Goal: Task Accomplishment & Management: Manage account settings

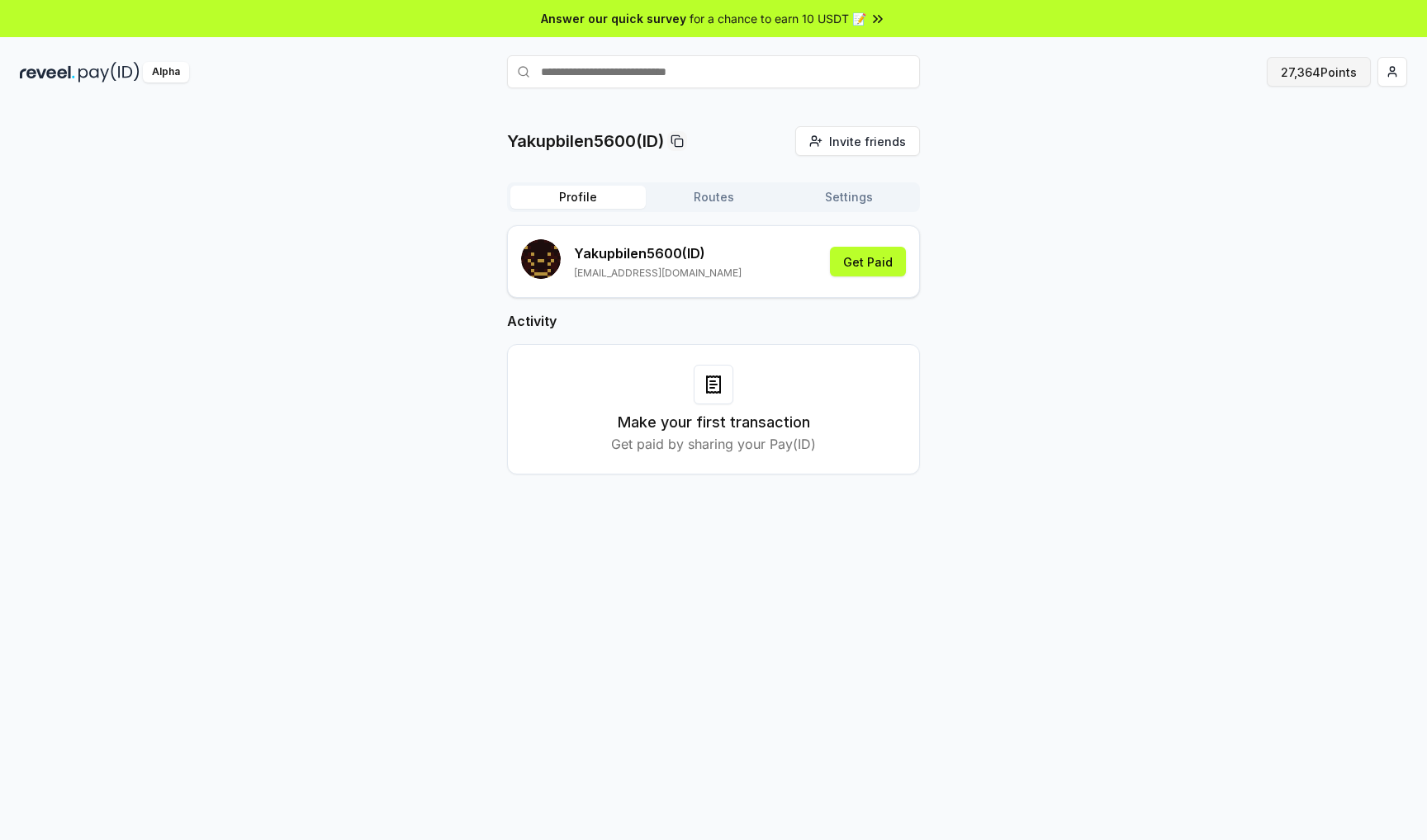
click at [1301, 63] on button "27,364 Points" at bounding box center [1318, 72] width 104 height 30
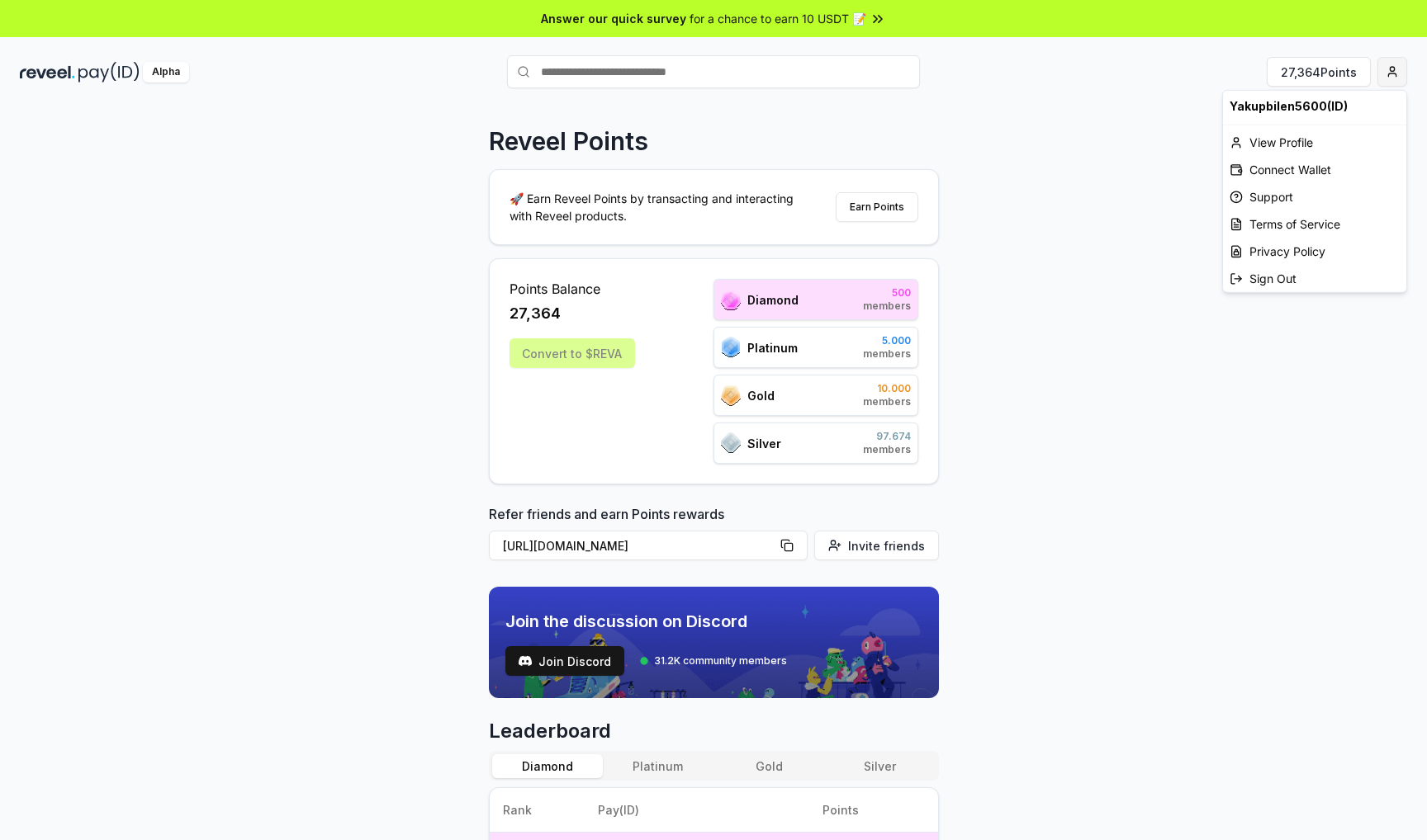
click at [1386, 75] on html "Answer our quick survey for a chance to earn 10 USDT 📝 Alpha 27,364 Points Reve…" at bounding box center [714, 420] width 1427 height 840
click at [1226, 100] on div "Yakupbilen5600(ID)" at bounding box center [1314, 106] width 183 height 31
